Goal: Book appointment/travel/reservation

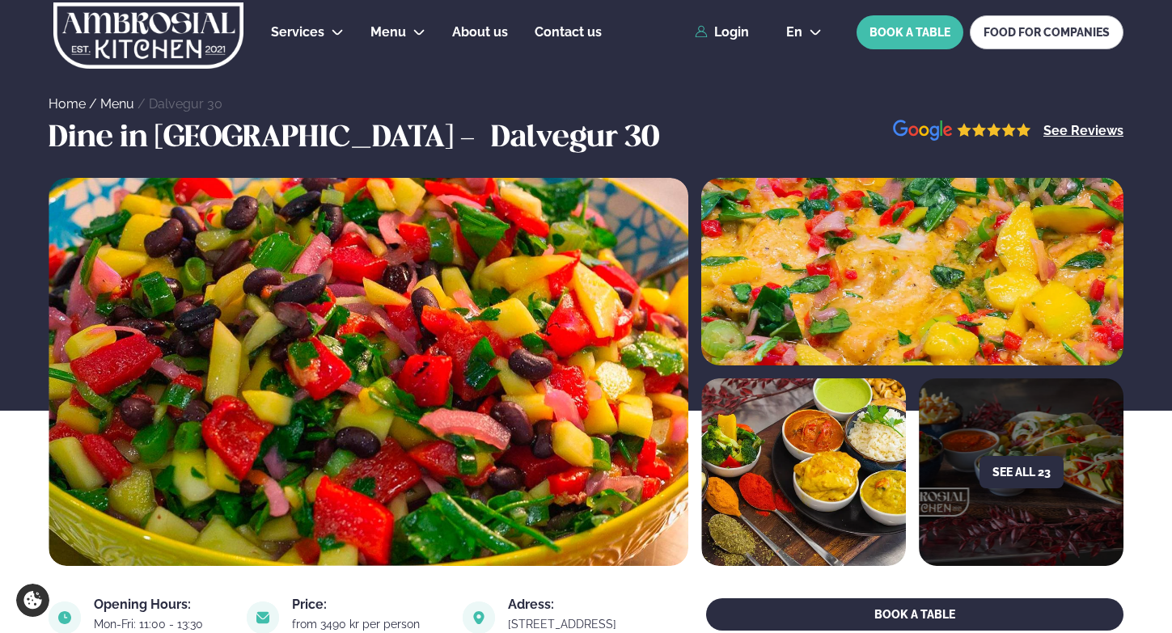
scroll to position [624, 0]
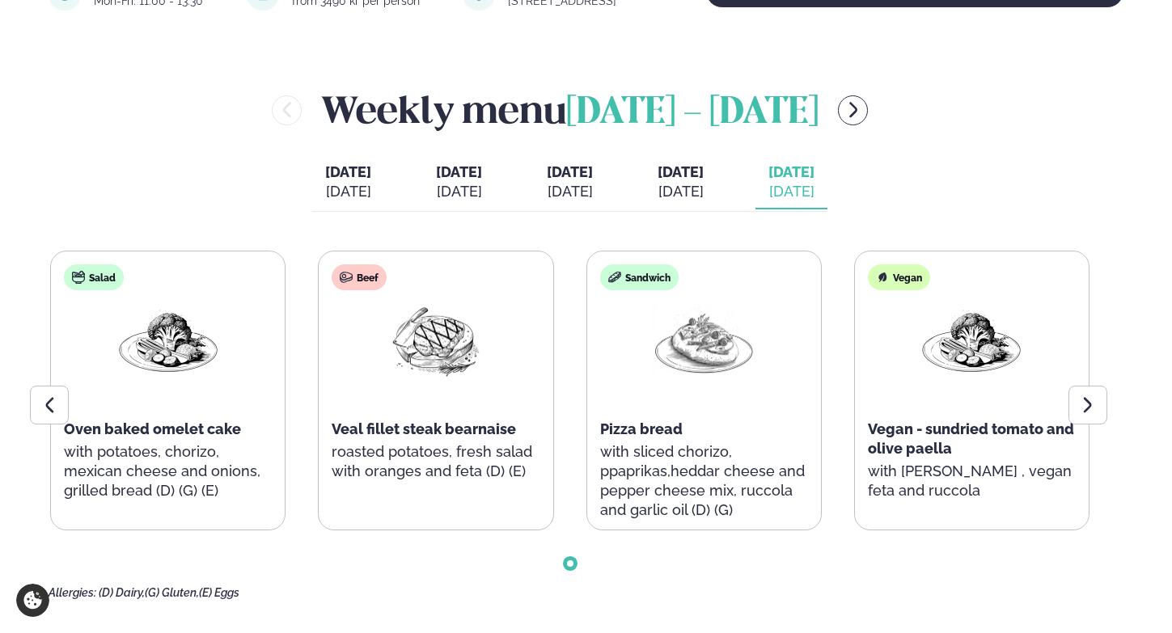
click at [325, 201] on div "[DATE]" at bounding box center [348, 191] width 46 height 19
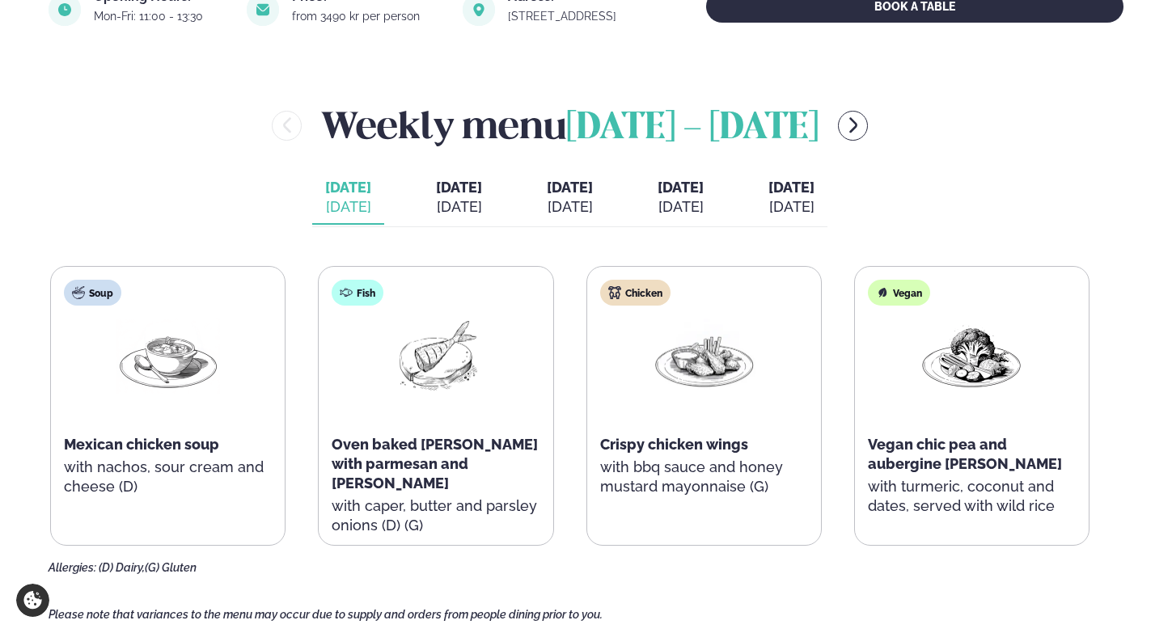
scroll to position [607, 0]
click at [426, 197] on button "[DATE] [DATE]" at bounding box center [459, 198] width 72 height 53
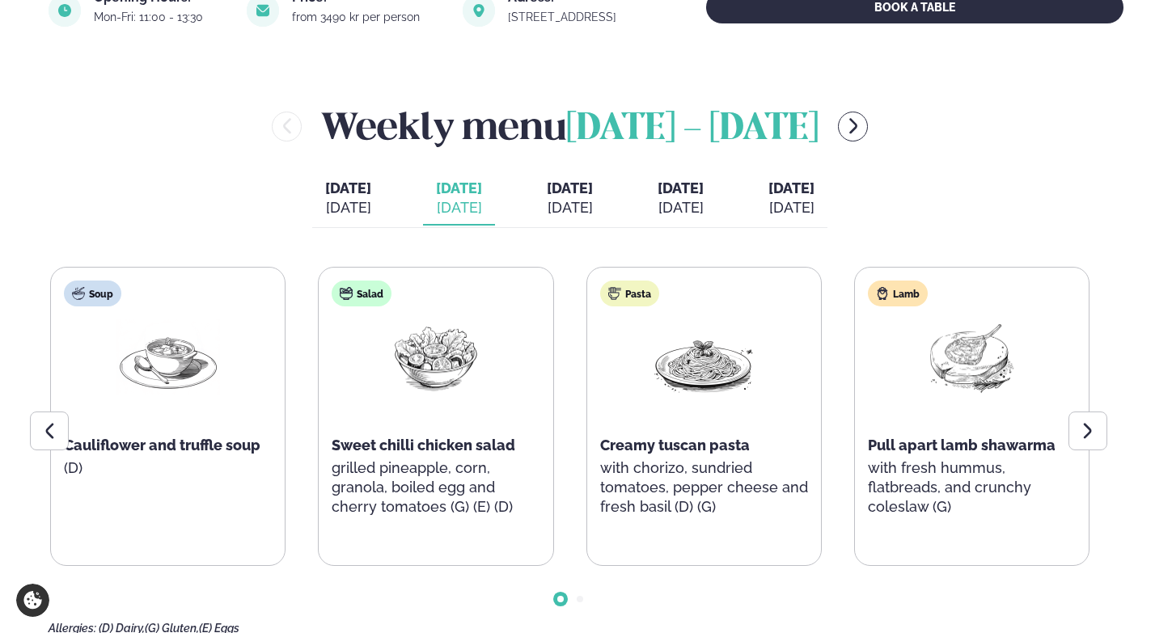
click at [571, 187] on span "[DATE]" at bounding box center [570, 188] width 46 height 17
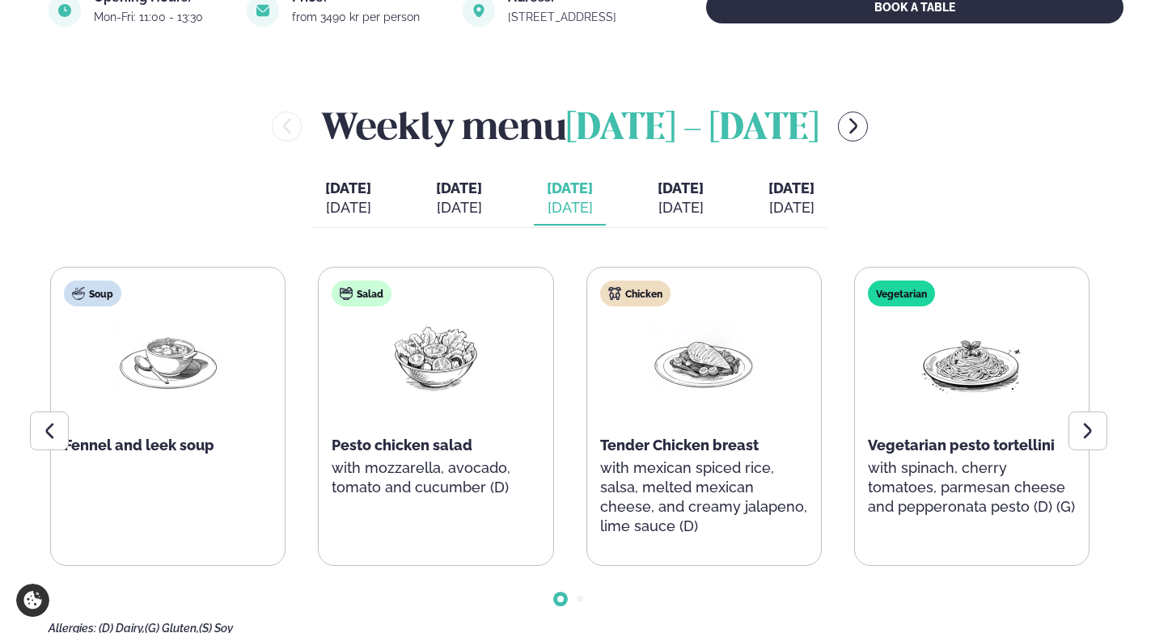
click at [704, 201] on div "[DATE]" at bounding box center [681, 207] width 46 height 19
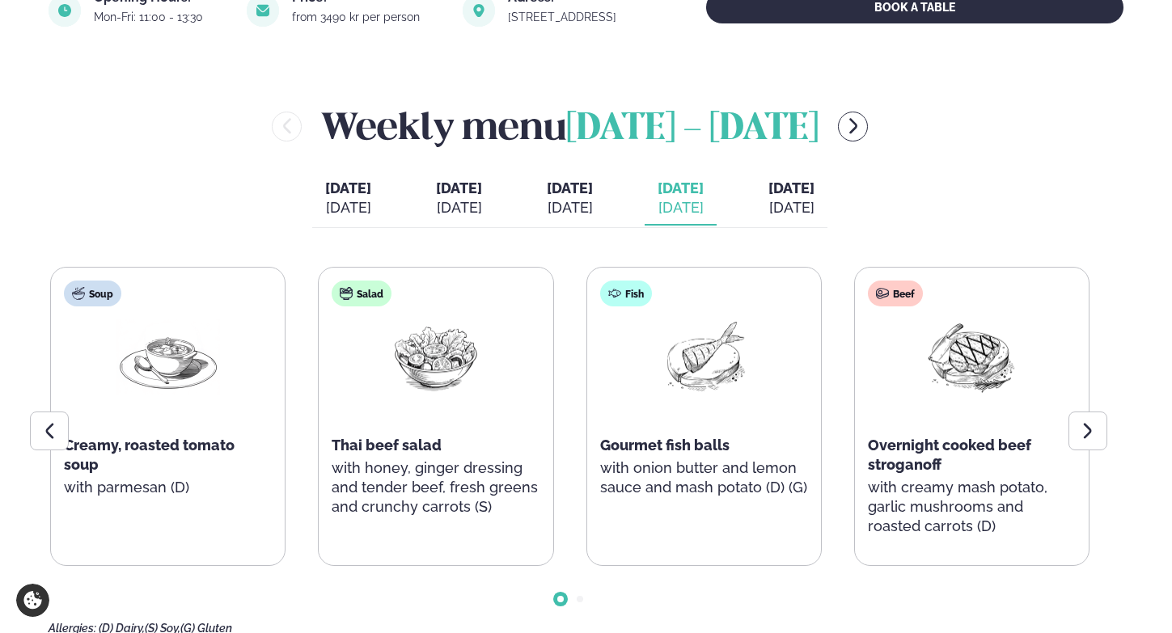
click at [813, 207] on div "[DATE]" at bounding box center [791, 207] width 46 height 19
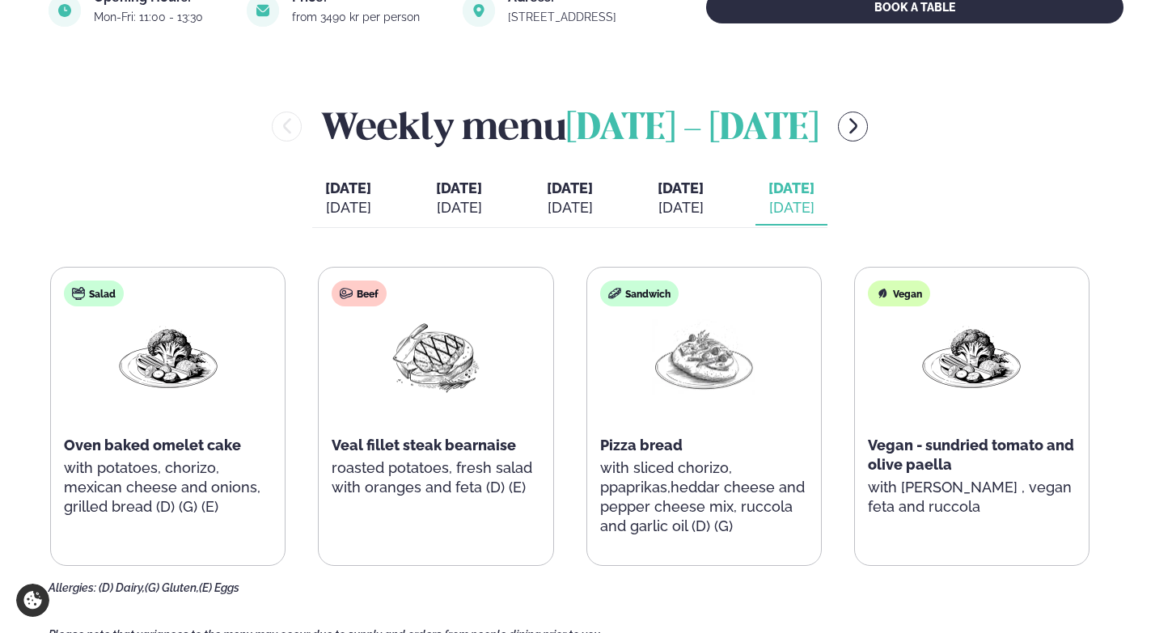
click at [700, 207] on div "[DATE]" at bounding box center [681, 207] width 46 height 19
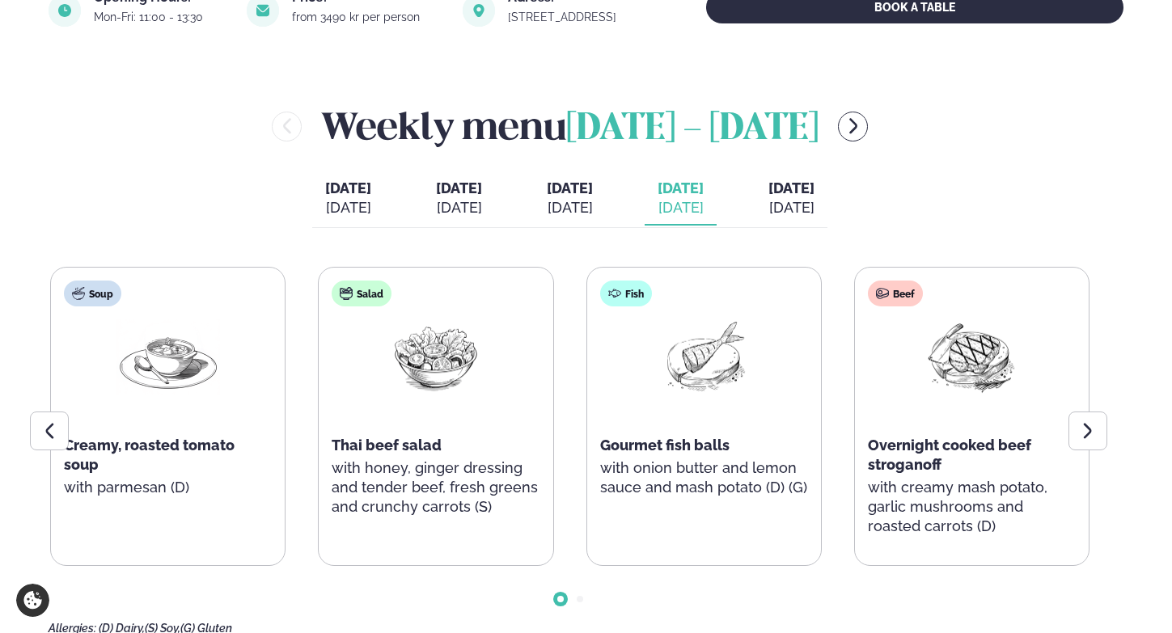
click at [561, 202] on div "[DATE]" at bounding box center [570, 207] width 46 height 19
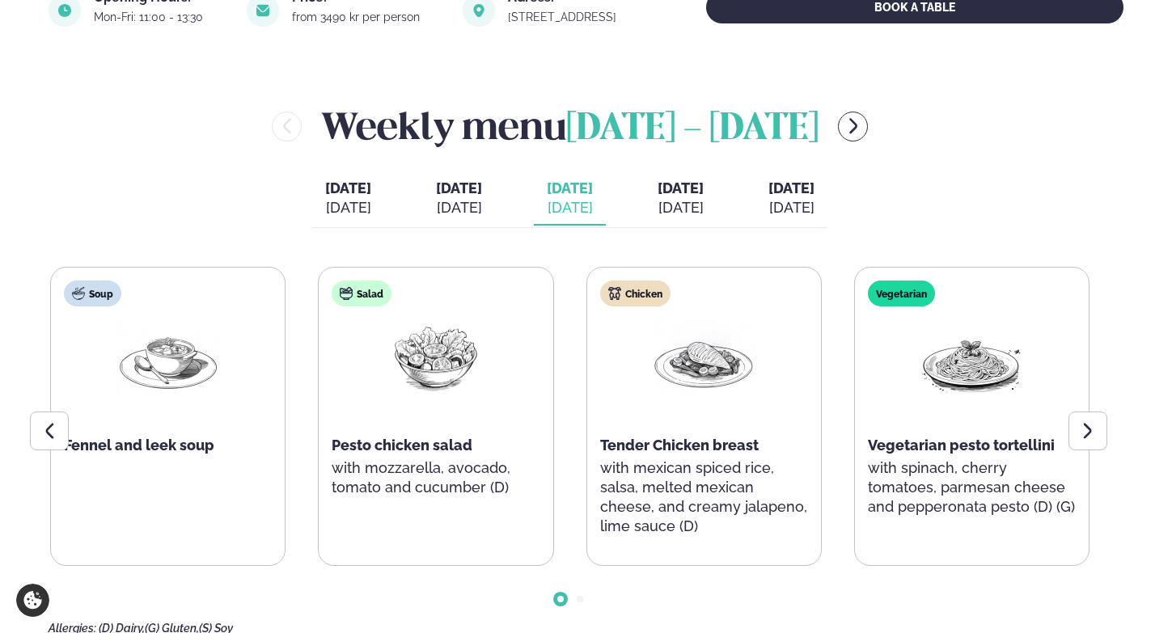
click at [700, 210] on div "[DATE]" at bounding box center [681, 207] width 46 height 19
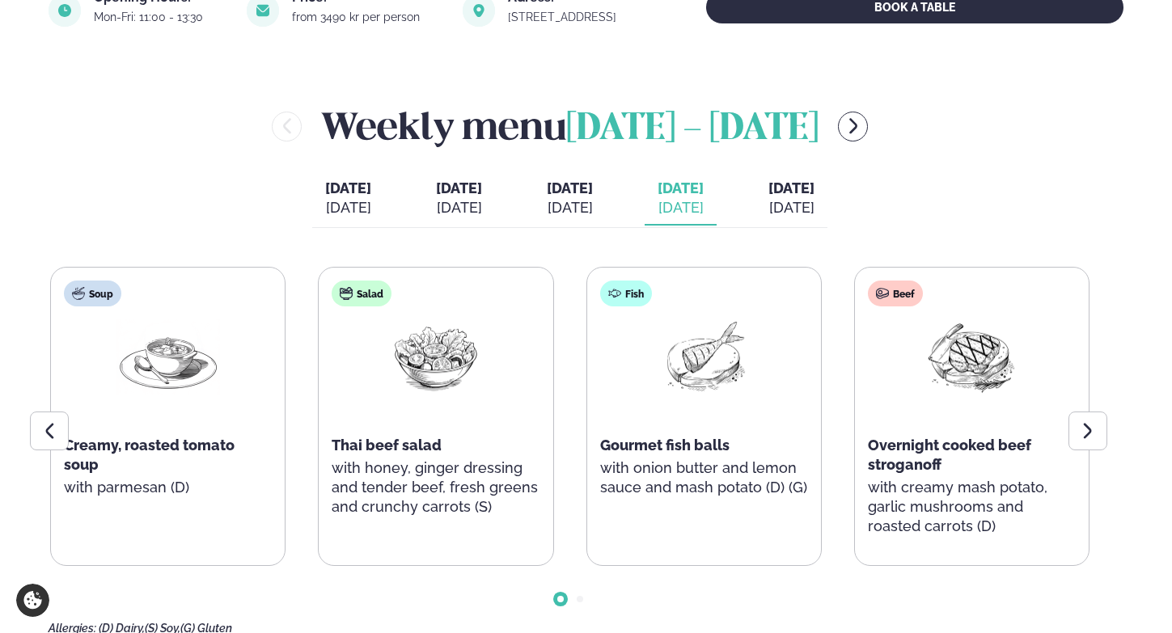
click at [560, 209] on div "[DATE]" at bounding box center [570, 207] width 46 height 19
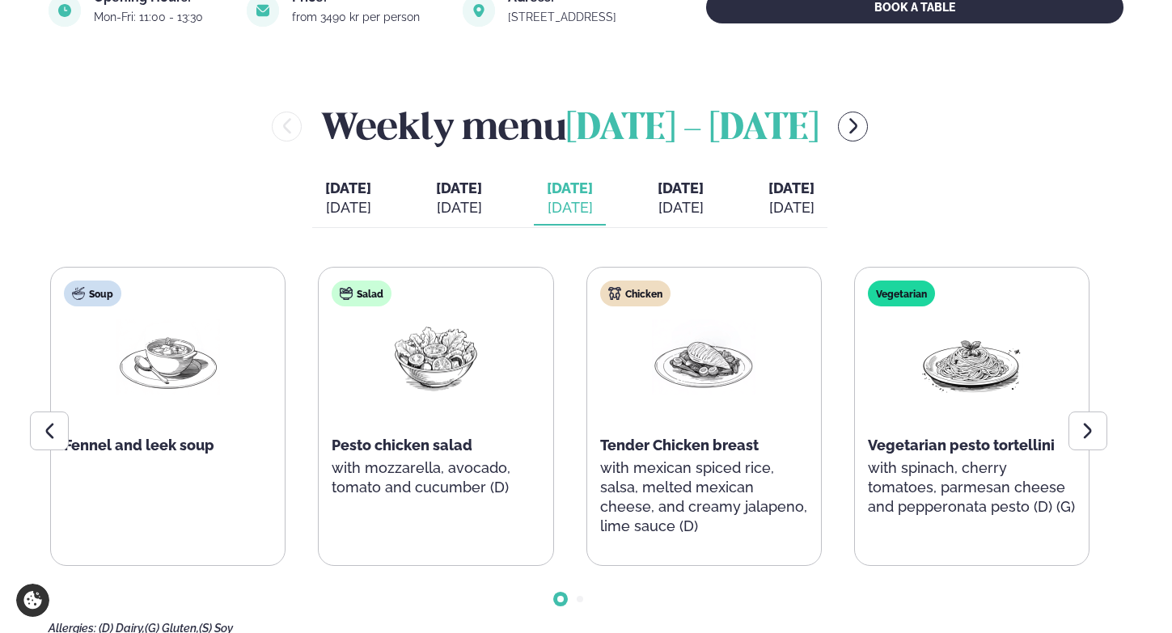
click at [446, 205] on div "[DATE]" at bounding box center [459, 207] width 46 height 19
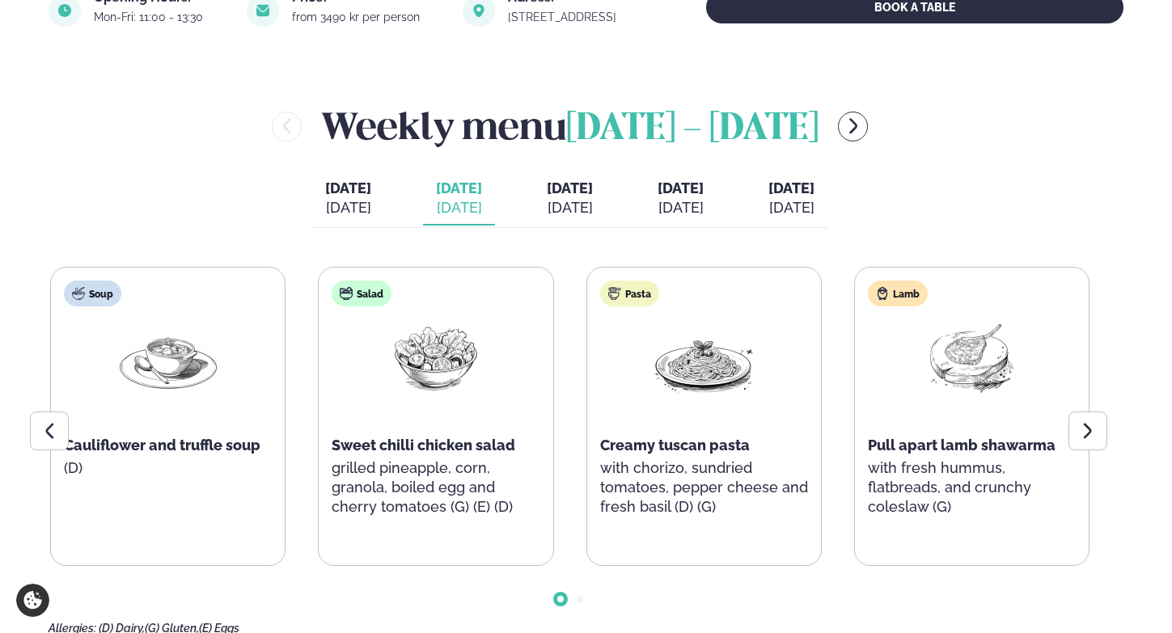
click at [331, 204] on div "[DATE]" at bounding box center [348, 207] width 46 height 19
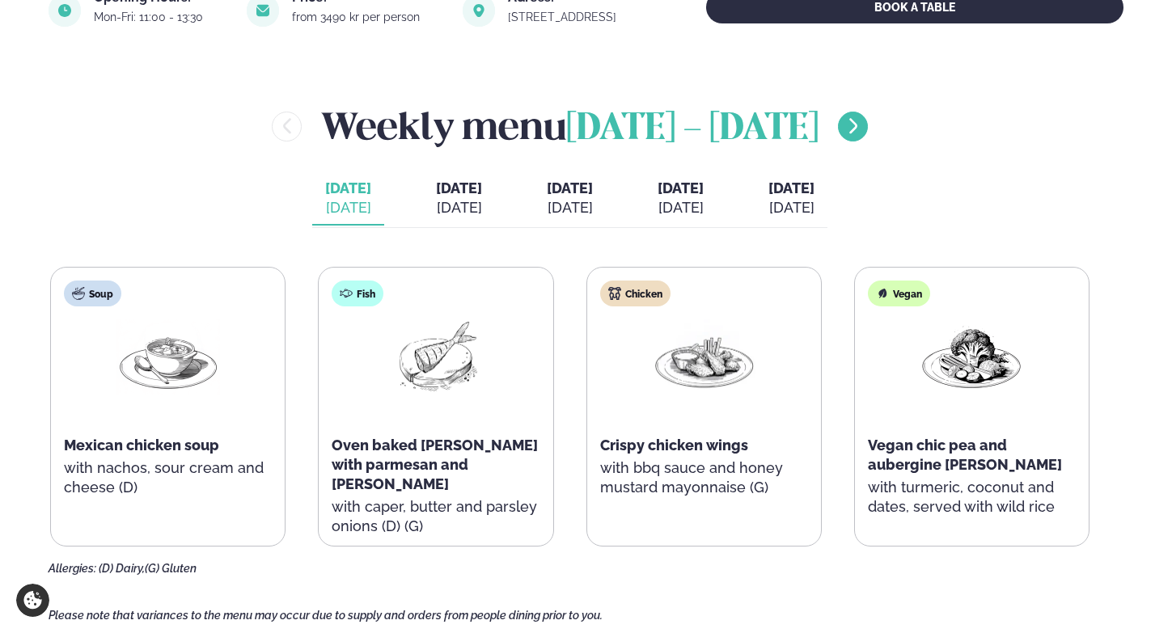
click at [853, 125] on icon "menu-btn-right" at bounding box center [853, 125] width 19 height 19
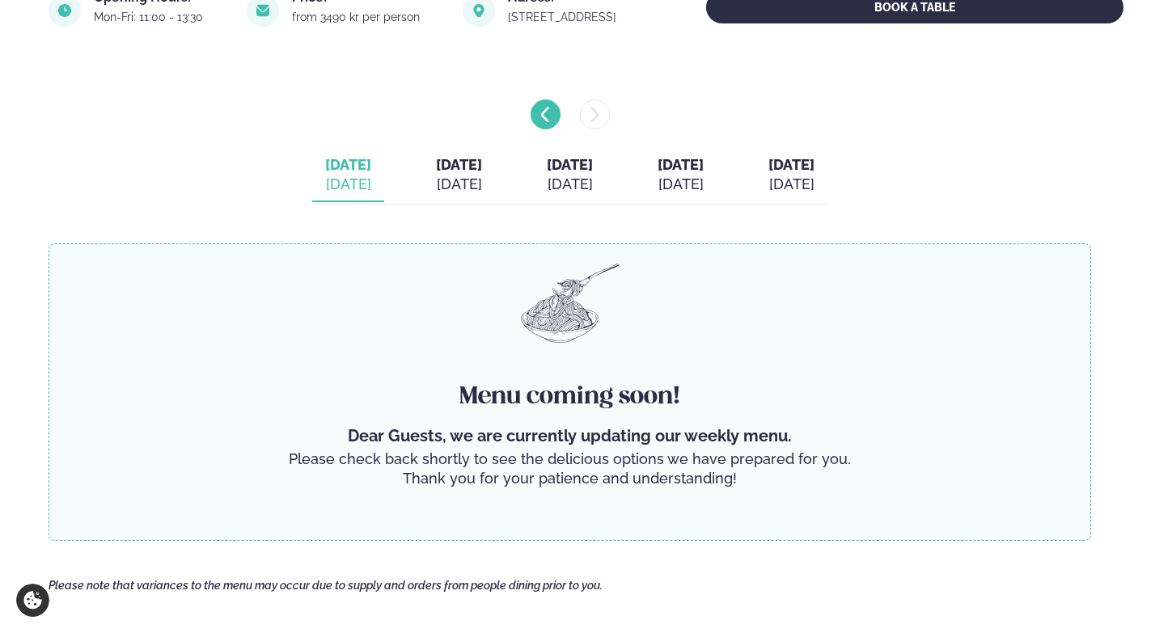
click at [552, 108] on icon "menu-btn-left" at bounding box center [544, 114] width 19 height 19
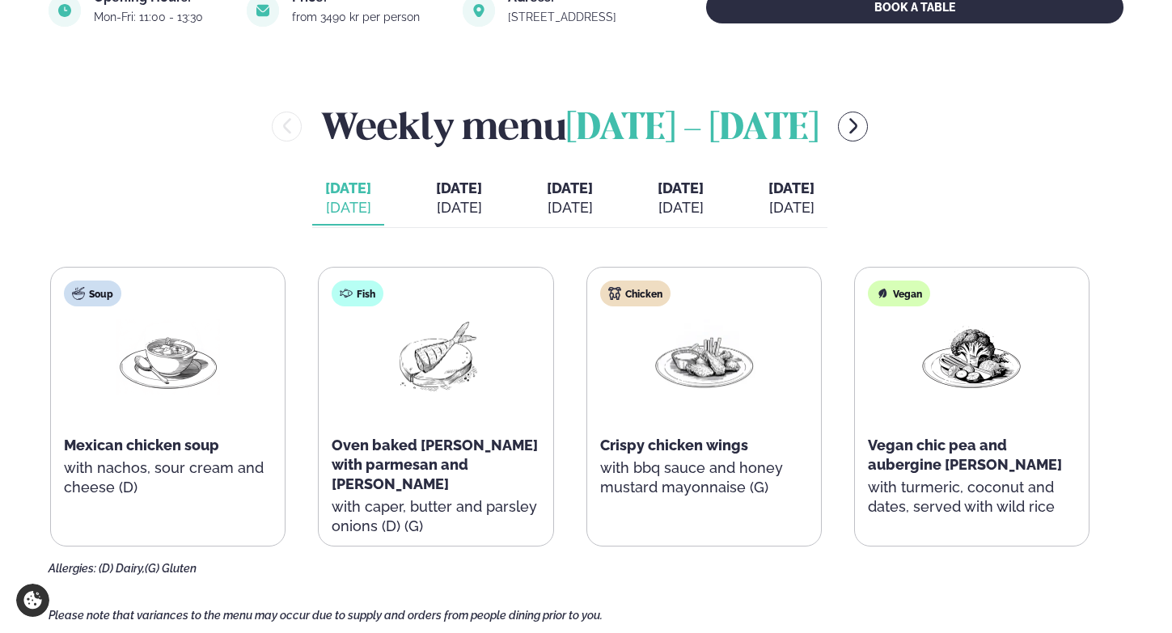
click at [438, 199] on div "[DATE]" at bounding box center [459, 207] width 46 height 19
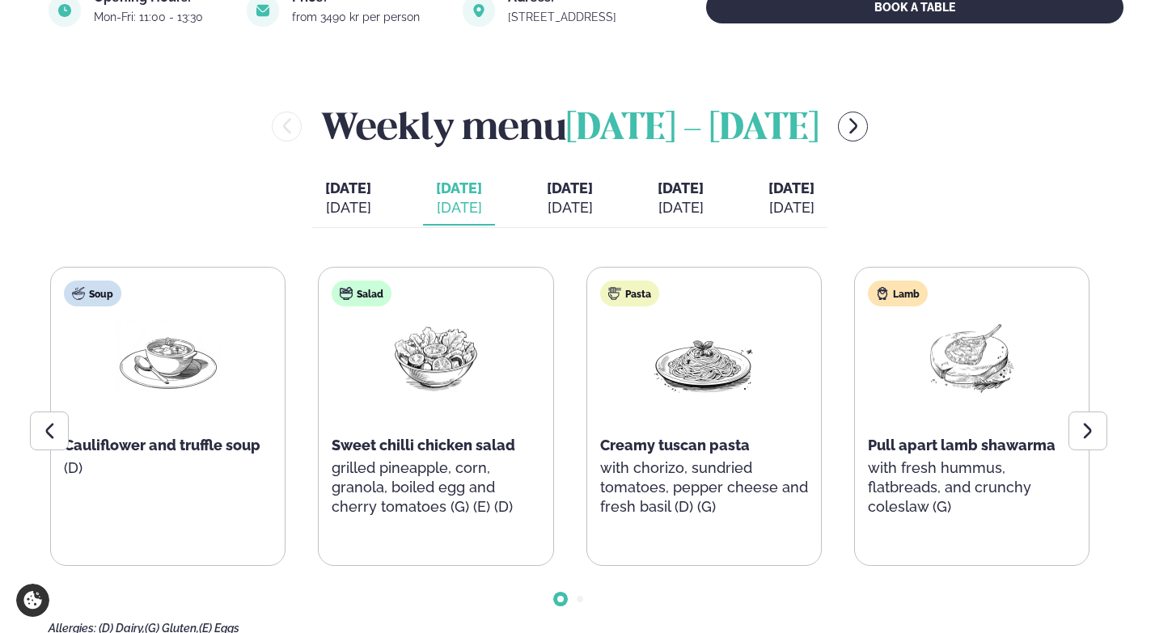
click at [579, 205] on div "[DATE]" at bounding box center [570, 207] width 46 height 19
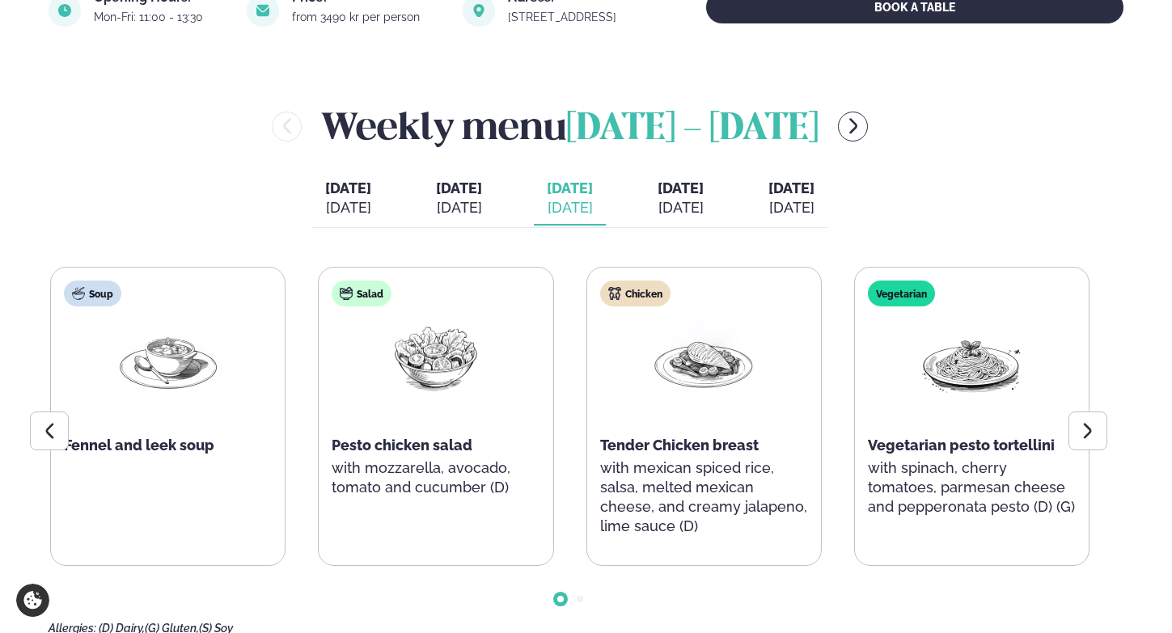
click at [695, 213] on div "[DATE]" at bounding box center [681, 207] width 46 height 19
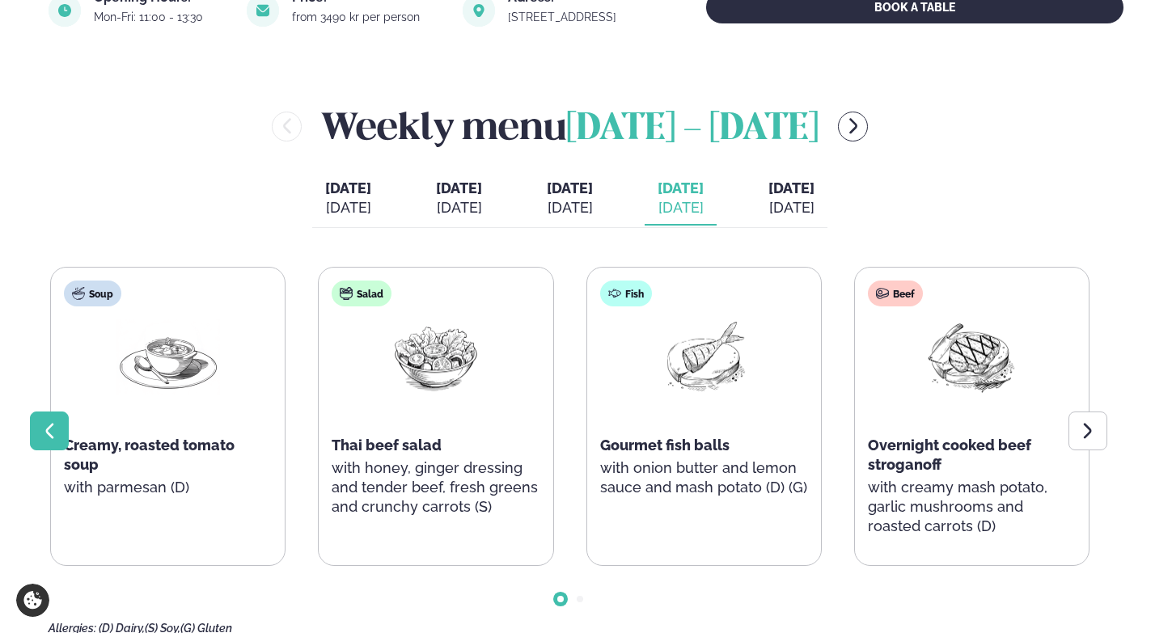
click at [47, 436] on icon at bounding box center [49, 430] width 19 height 19
click at [565, 193] on span "[DATE]" at bounding box center [570, 188] width 46 height 17
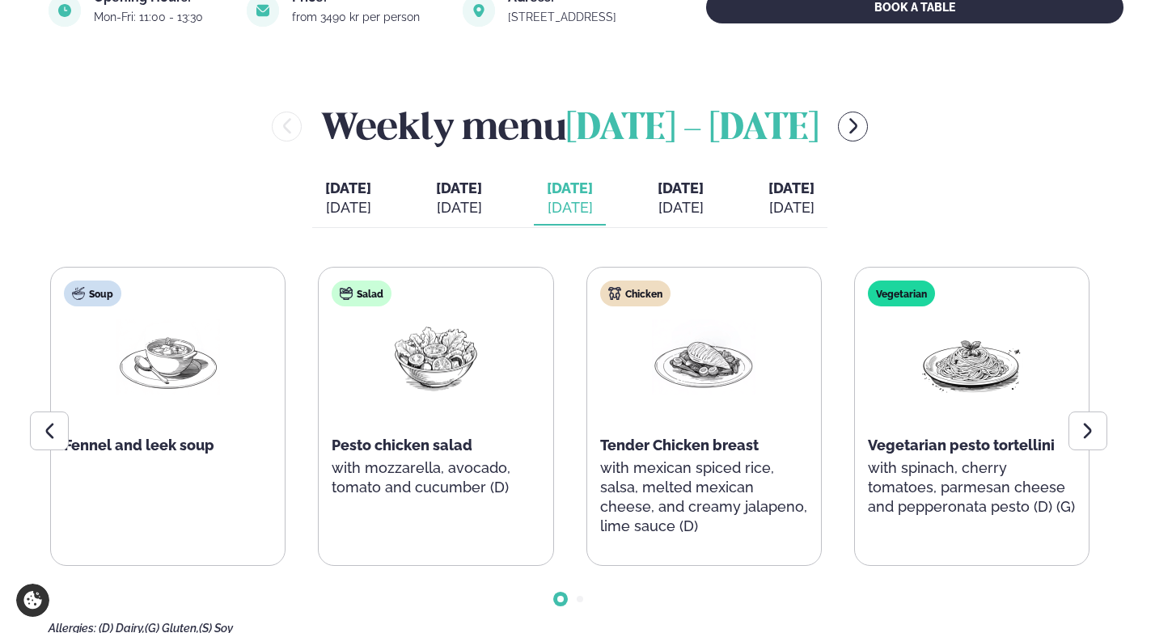
click at [444, 203] on div "[DATE]" at bounding box center [459, 207] width 46 height 19
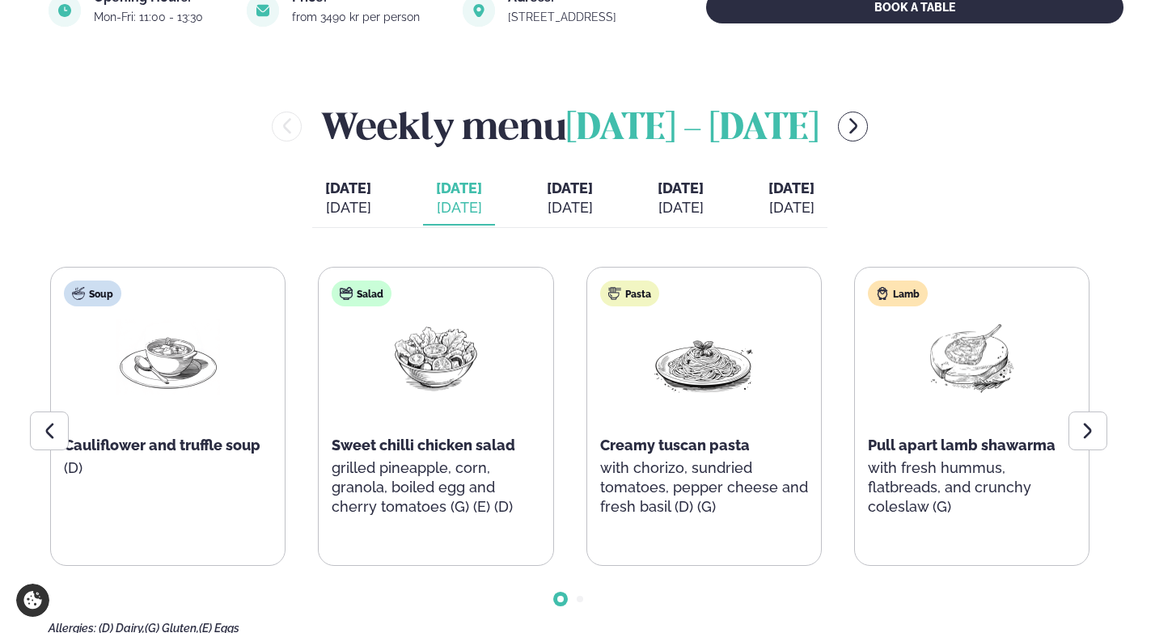
click at [814, 212] on div "[DATE]" at bounding box center [791, 207] width 46 height 19
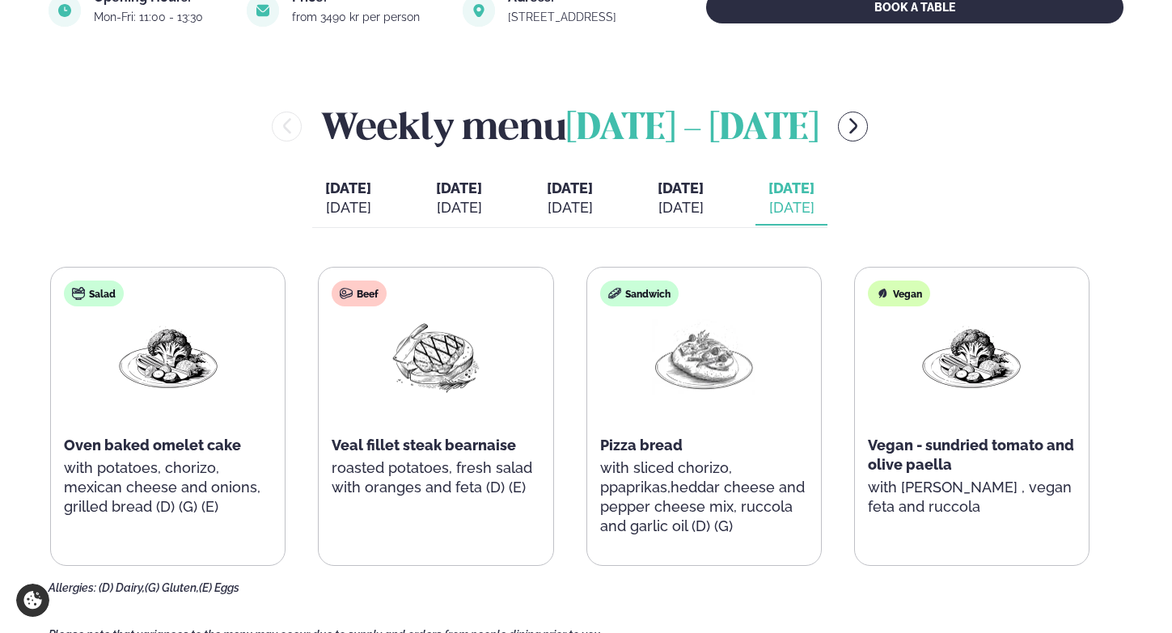
click at [704, 203] on div "[DATE]" at bounding box center [681, 207] width 46 height 19
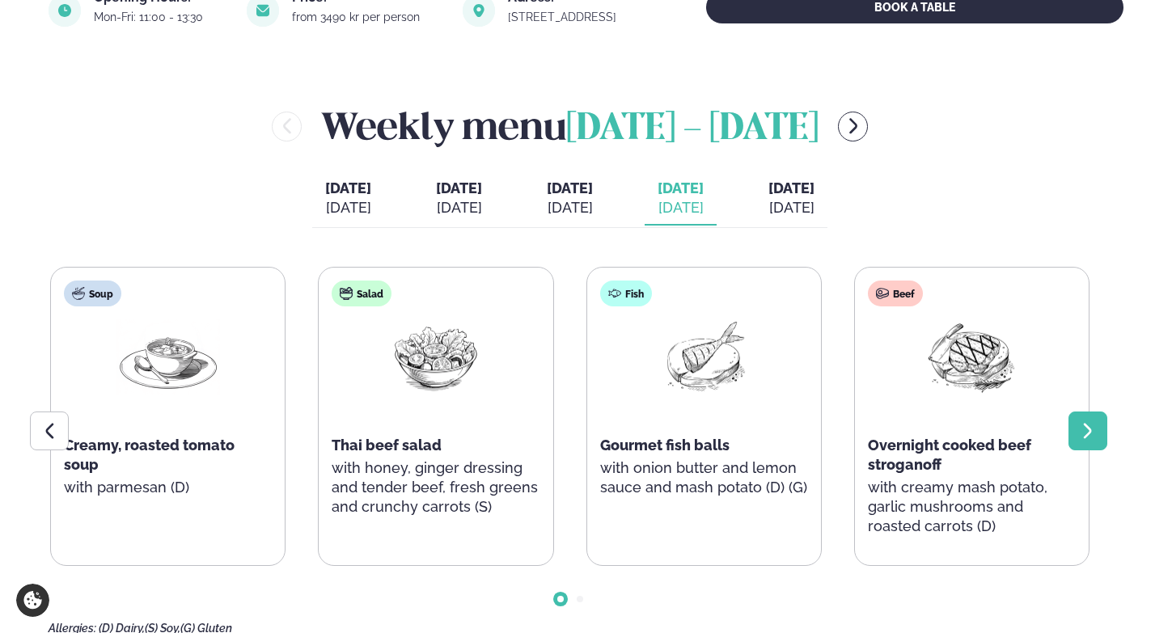
click at [1084, 438] on icon at bounding box center [1087, 430] width 19 height 19
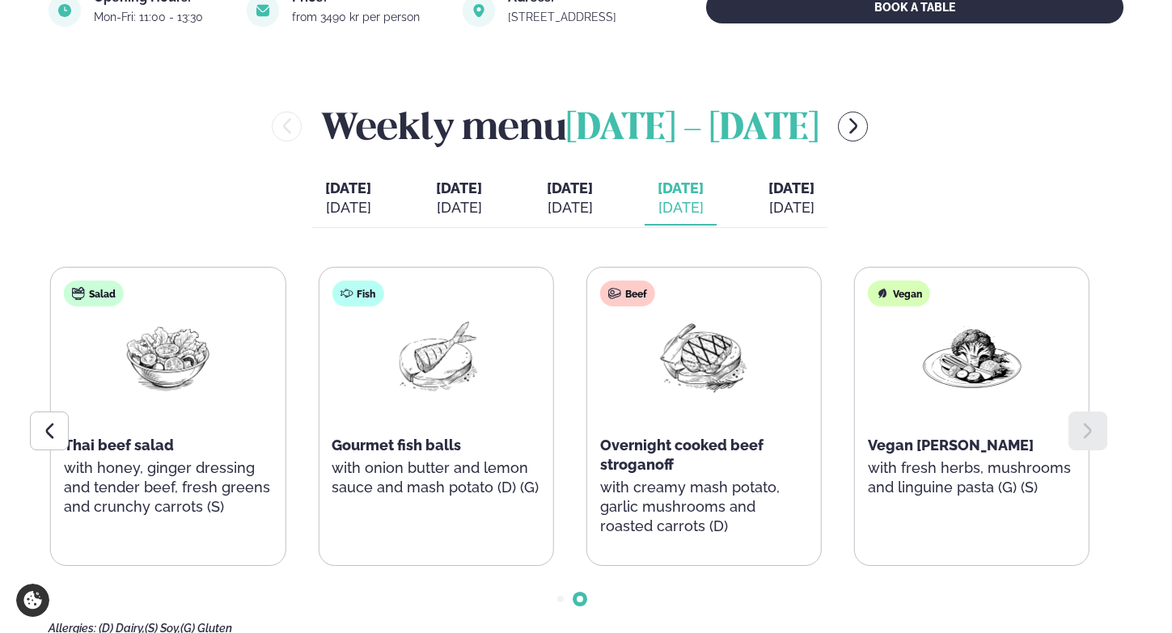
click at [814, 205] on div "[DATE]" at bounding box center [791, 207] width 46 height 19
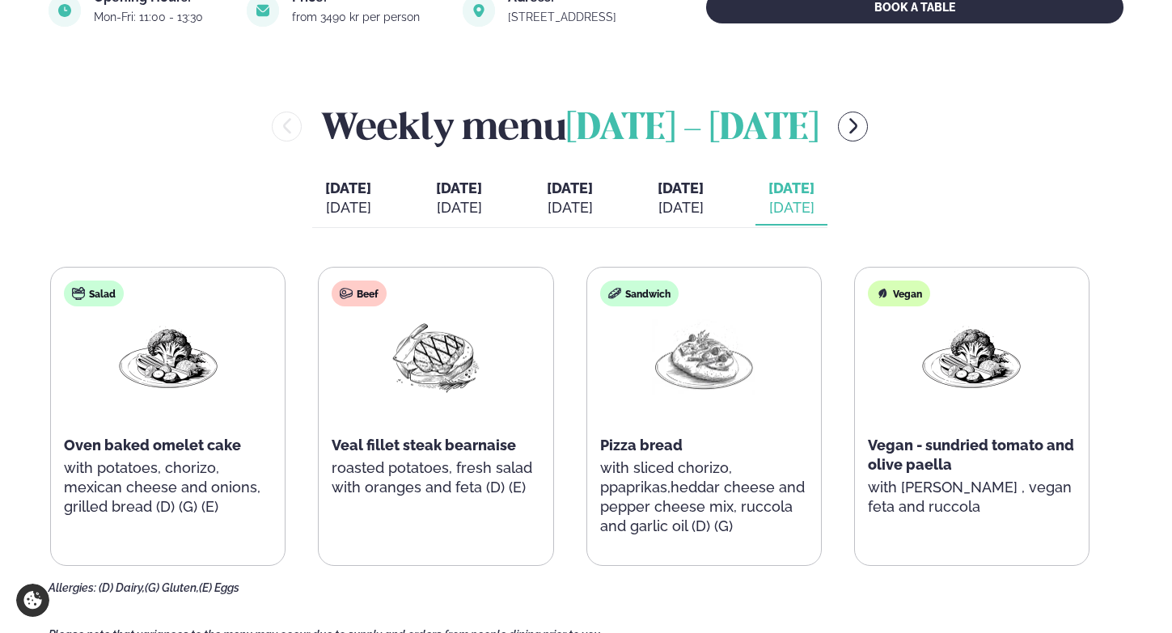
click at [565, 201] on div "[DATE]" at bounding box center [570, 207] width 46 height 19
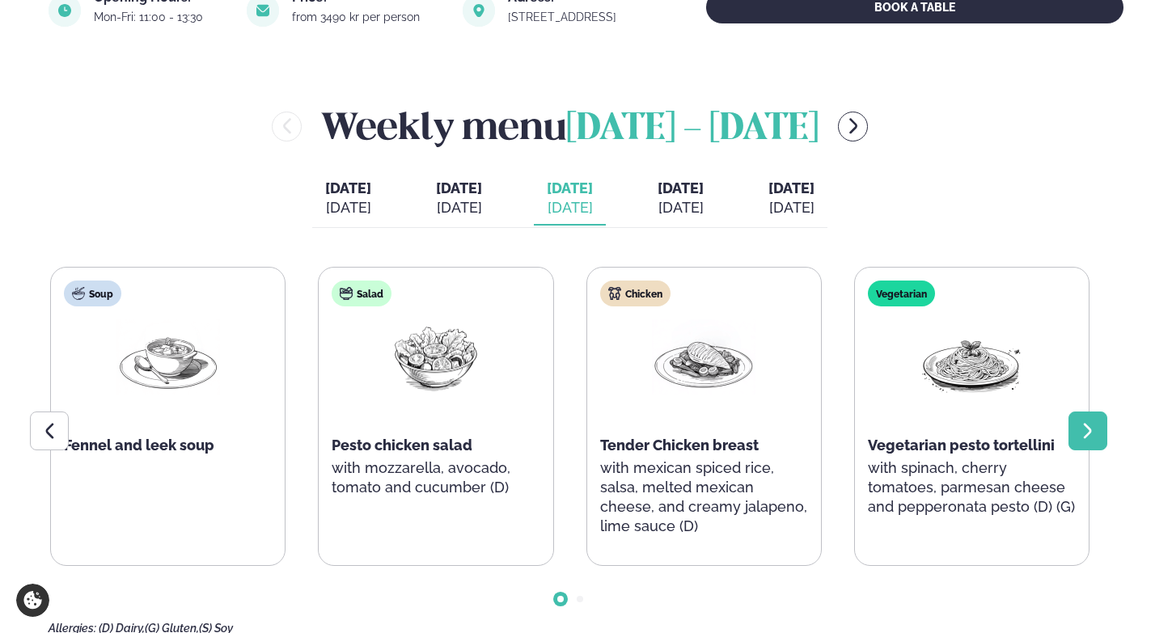
click at [1091, 432] on icon at bounding box center [1087, 430] width 19 height 19
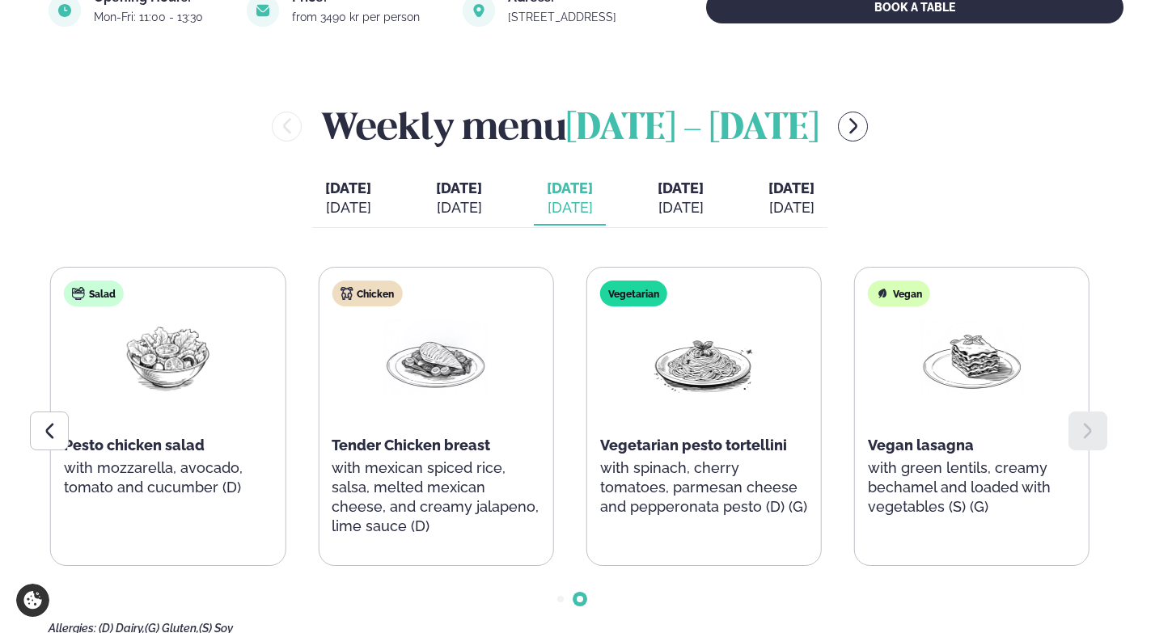
click at [436, 185] on span "[DATE]" at bounding box center [459, 188] width 46 height 17
